Goal: Task Accomplishment & Management: Use online tool/utility

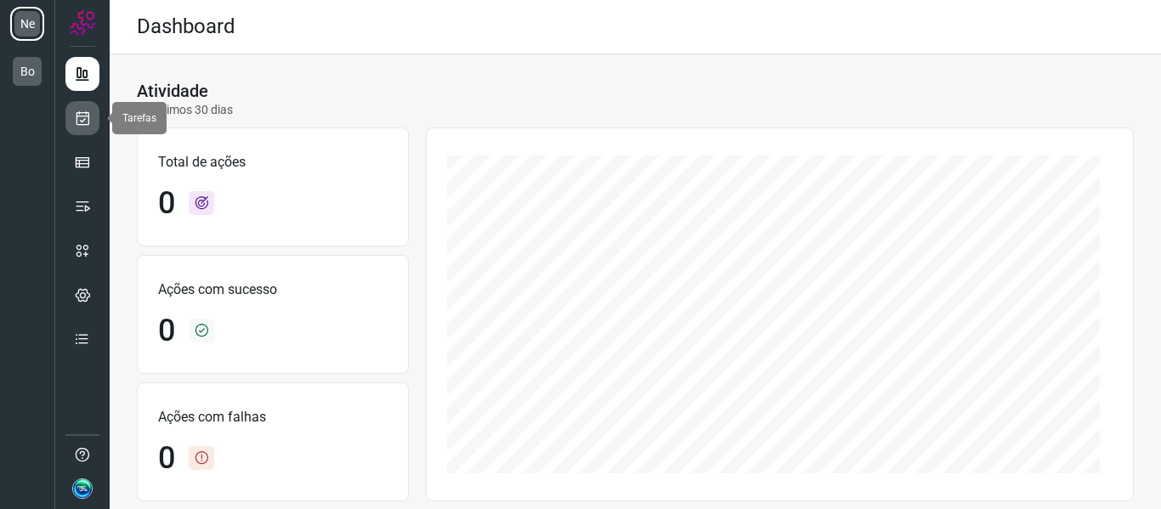
click at [77, 120] on icon at bounding box center [83, 118] width 18 height 17
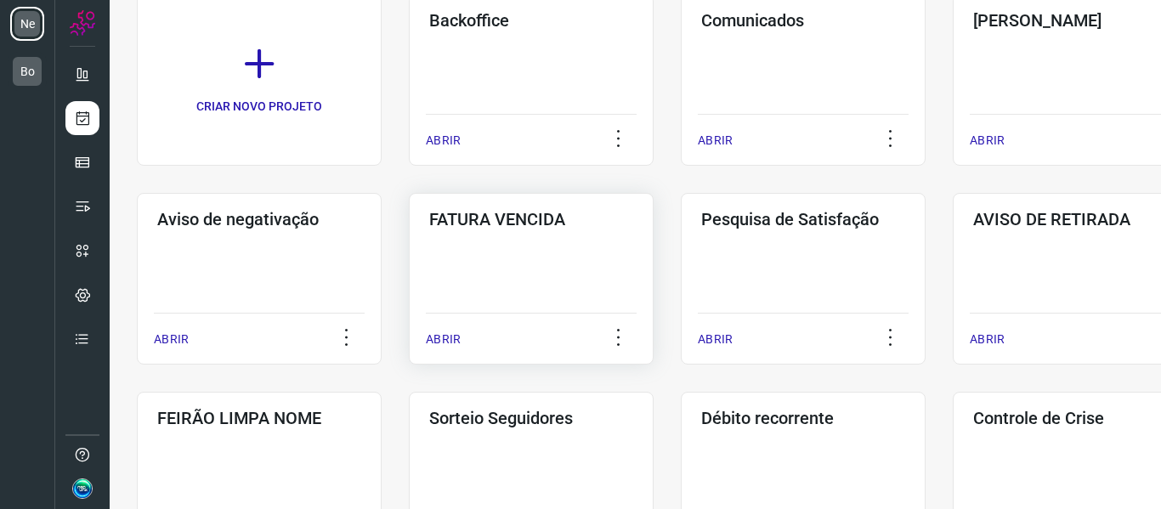
scroll to position [170, 0]
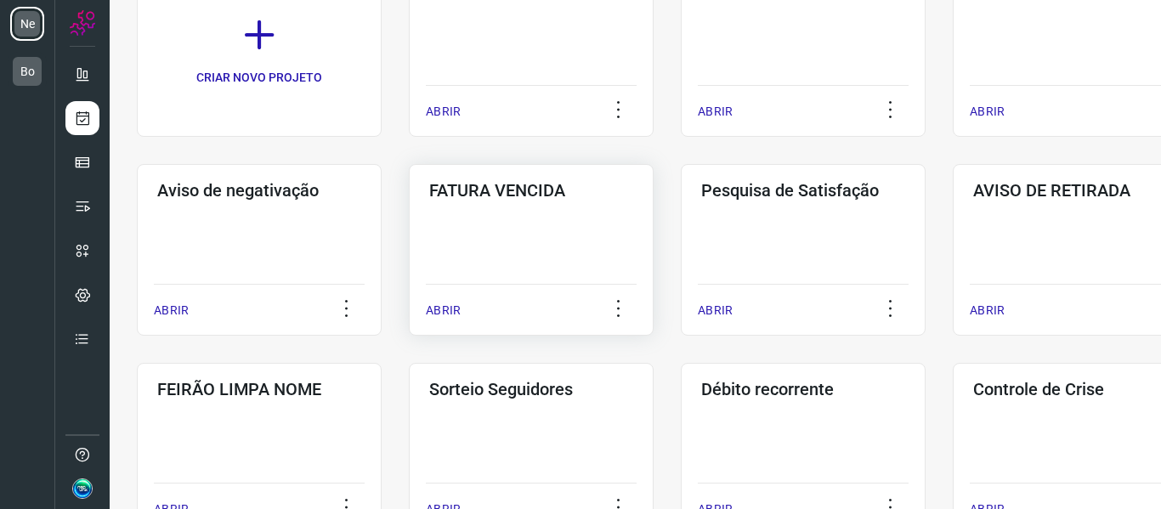
click at [514, 228] on div "FATURA VENCIDA ABRIR" at bounding box center [531, 250] width 245 height 172
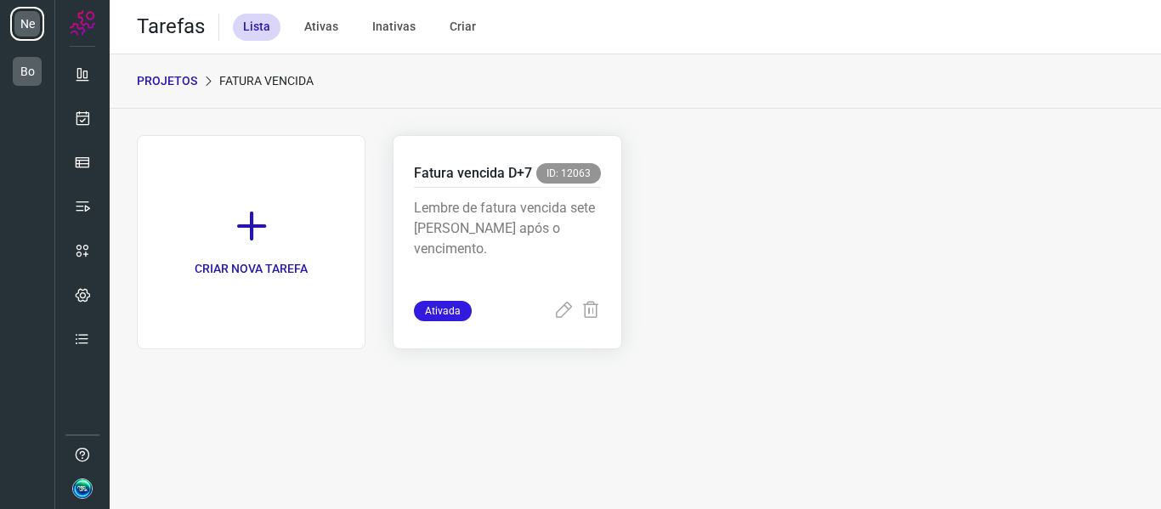
click at [477, 212] on p "Lembre de fatura vencida sete [PERSON_NAME] após o vencimento." at bounding box center [507, 240] width 186 height 85
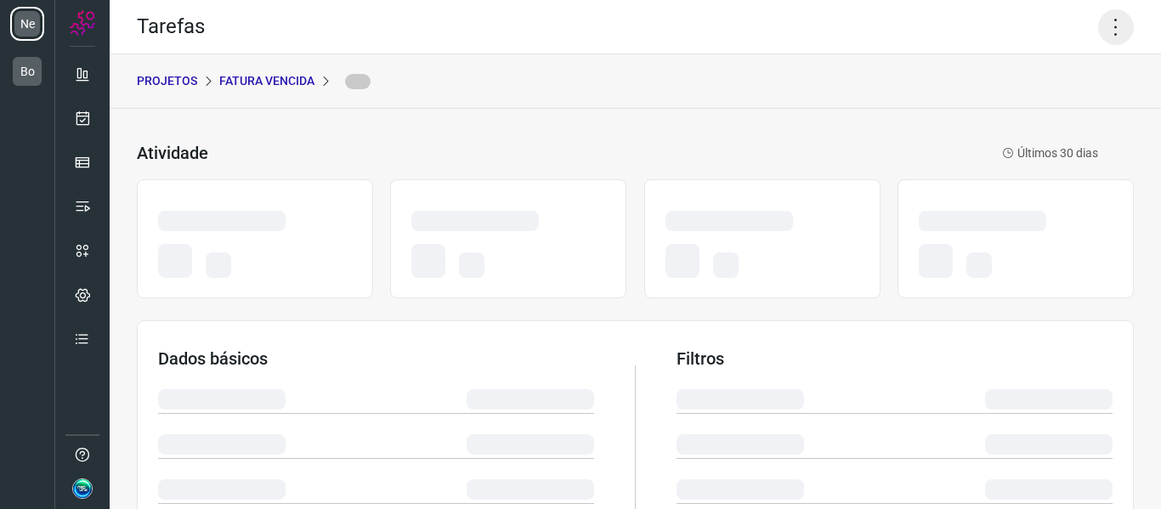
click at [1111, 32] on icon at bounding box center [1116, 27] width 36 height 36
click at [1098, 41] on icon at bounding box center [1116, 27] width 36 height 36
click at [1099, 31] on icon at bounding box center [1116, 27] width 36 height 36
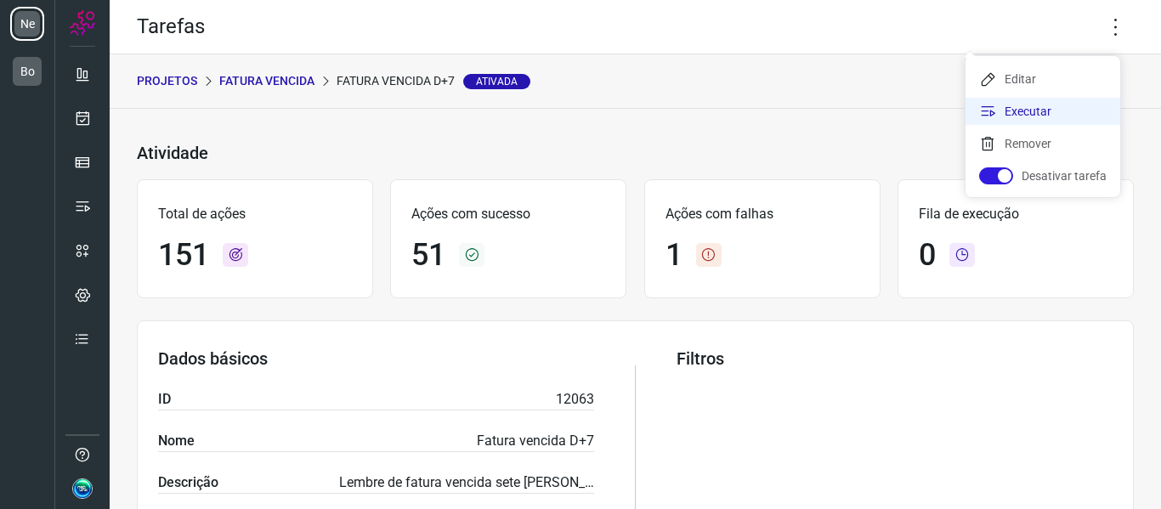
click at [1040, 114] on li "Executar" at bounding box center [1042, 111] width 155 height 27
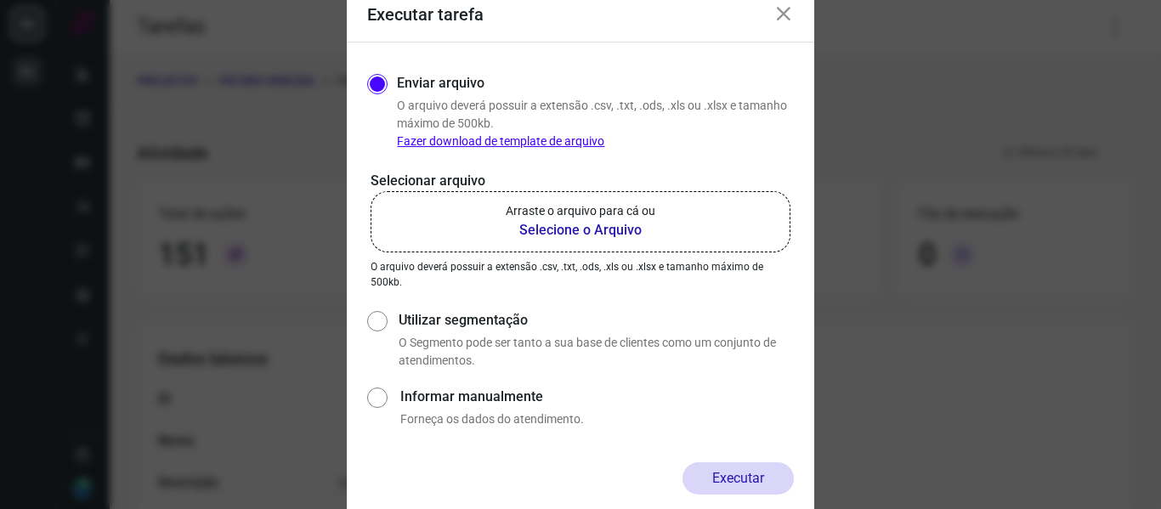
click at [609, 229] on b "Selecione o Arquivo" at bounding box center [581, 230] width 150 height 20
click at [0, 0] on input "Arraste o arquivo para cá ou Selecione o Arquivo" at bounding box center [0, 0] width 0 height 0
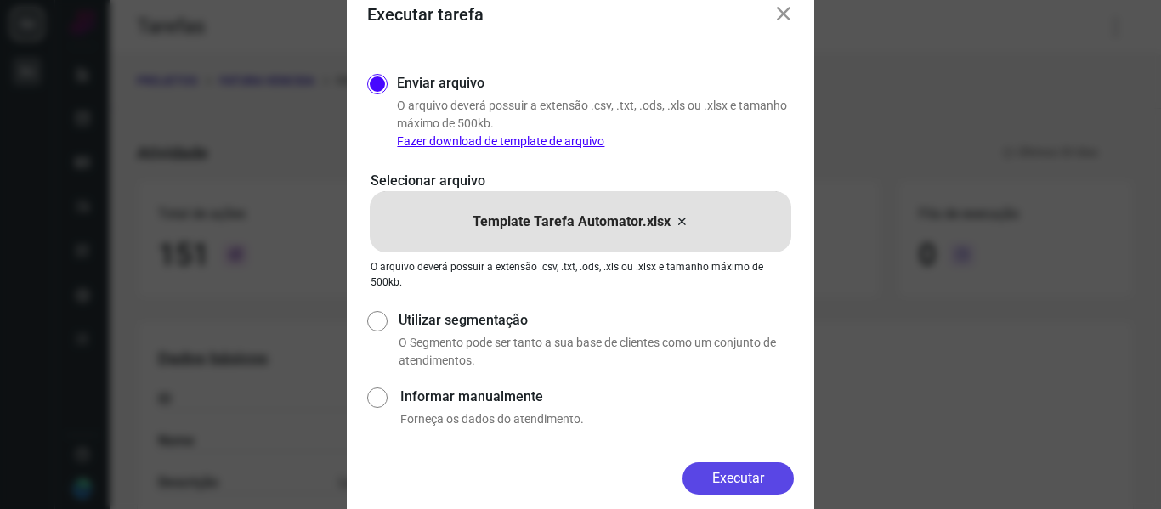
click at [750, 481] on button "Executar" at bounding box center [737, 478] width 111 height 32
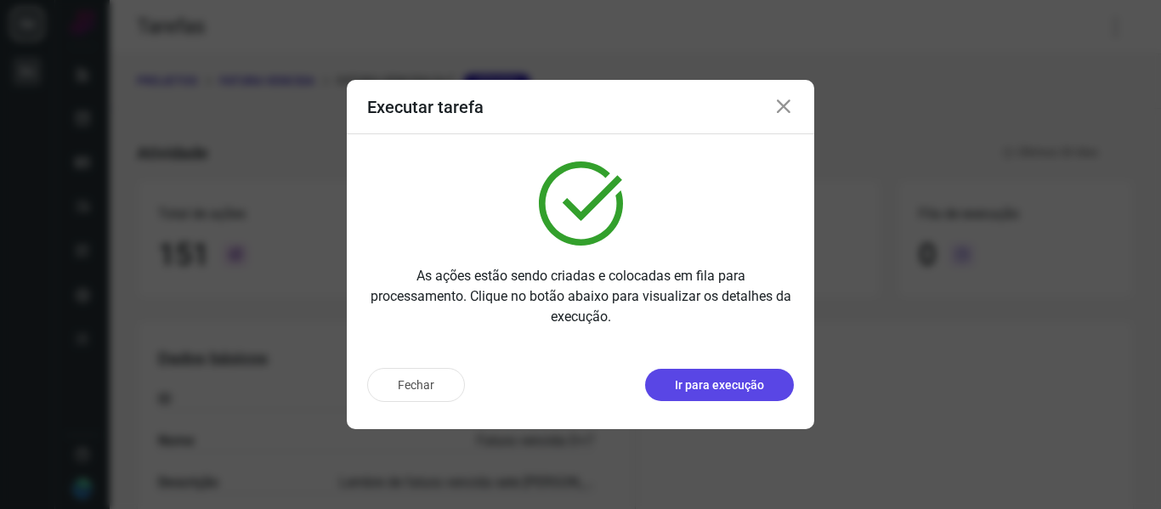
click at [681, 381] on p "Ir para execução" at bounding box center [719, 385] width 89 height 18
